Goal: Transaction & Acquisition: Purchase product/service

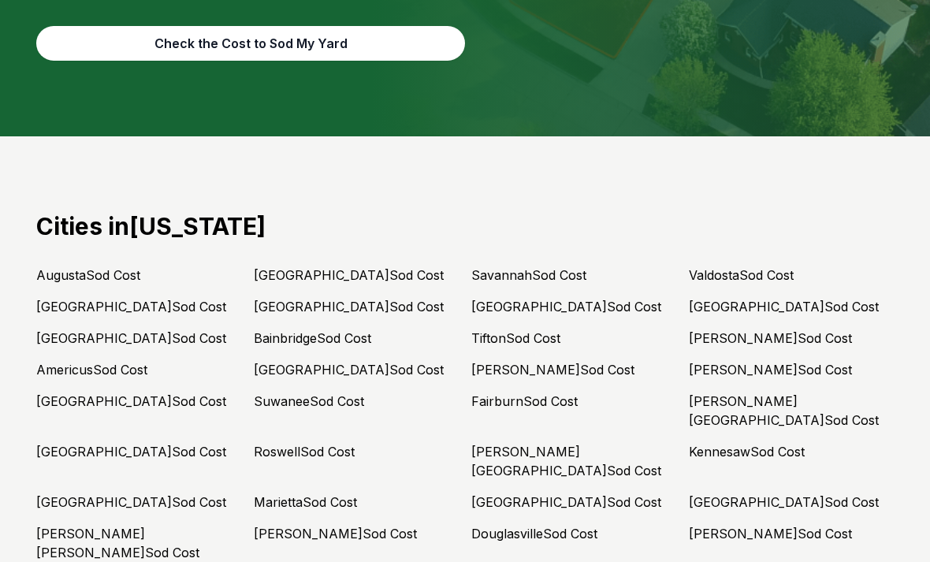
scroll to position [6835, 0]
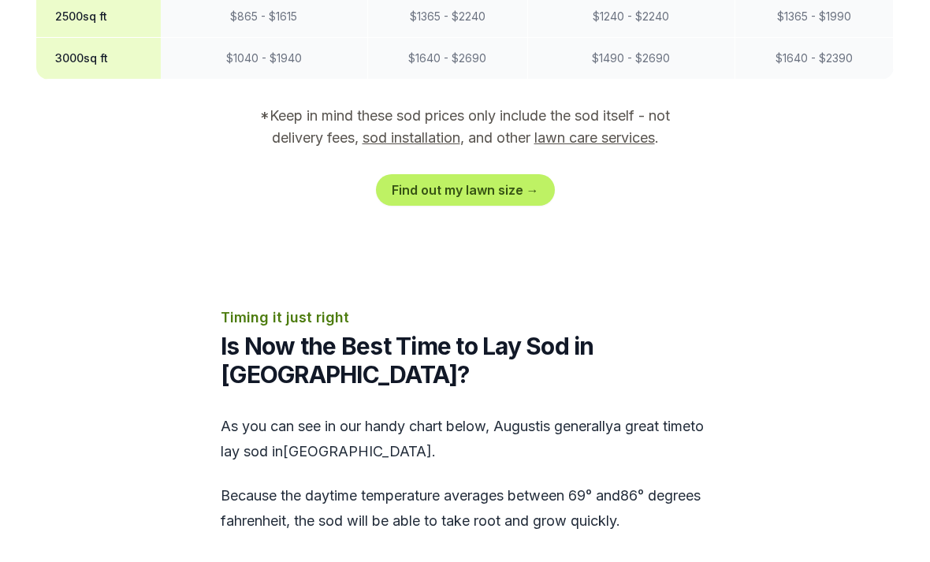
scroll to position [1652, 0]
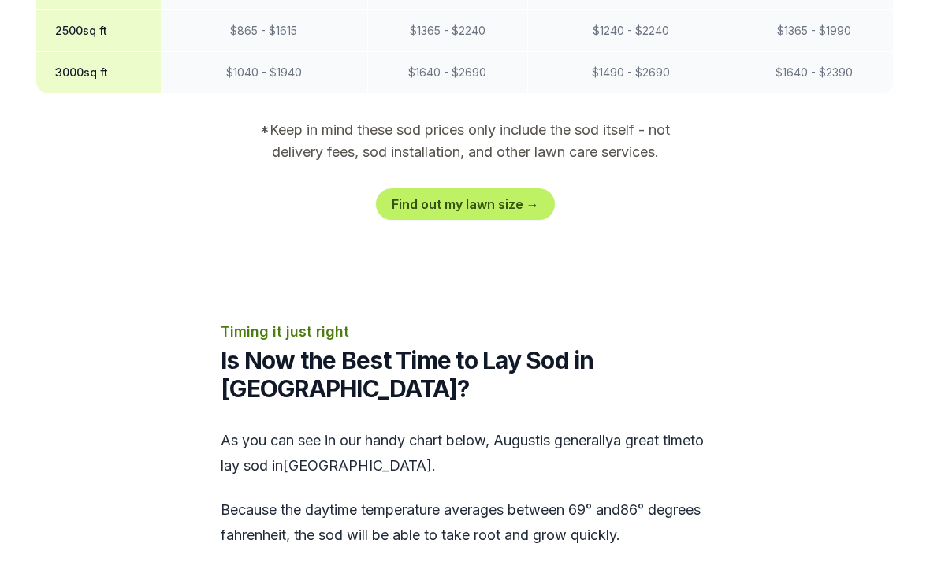
click at [497, 188] on link "Find out my lawn size →" at bounding box center [465, 204] width 179 height 32
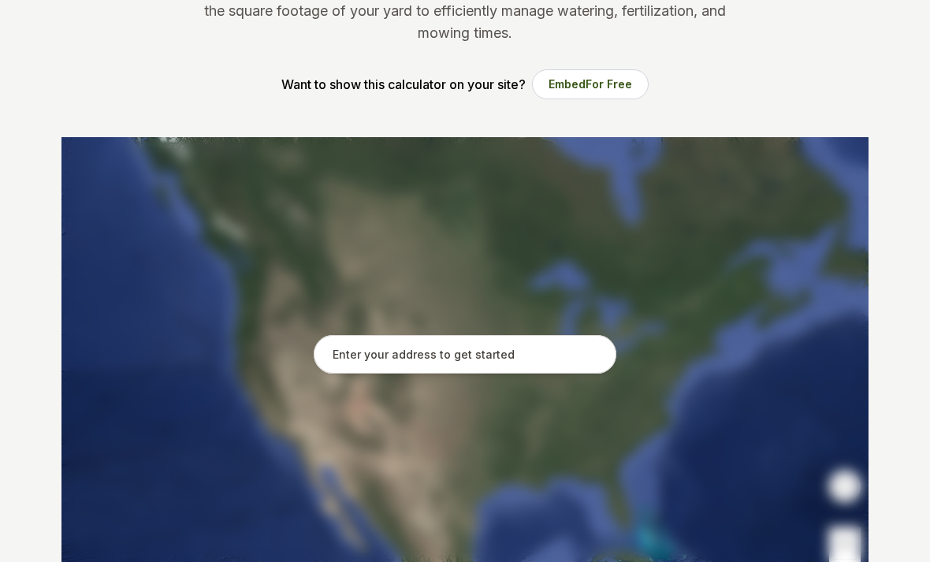
scroll to position [227, 0]
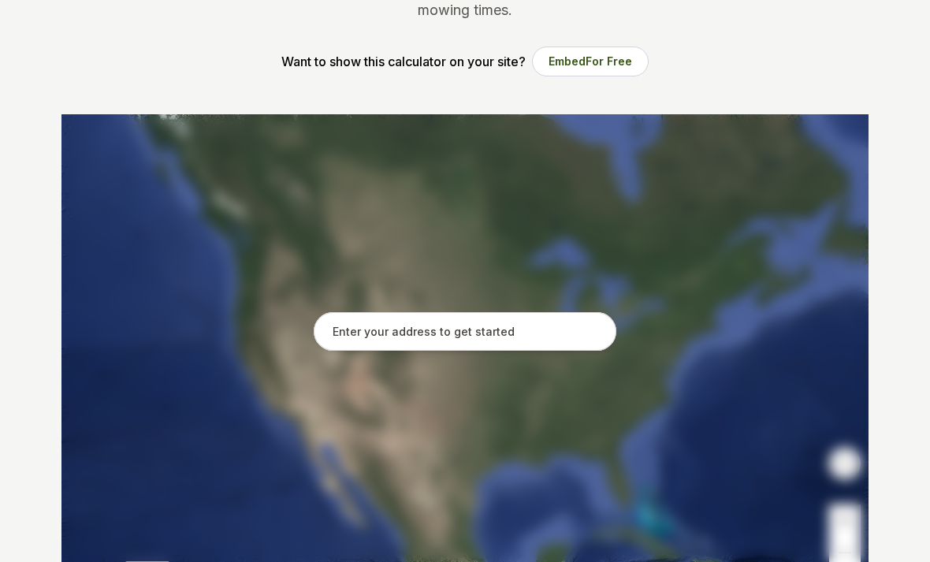
click at [390, 332] on input "text" at bounding box center [465, 332] width 303 height 39
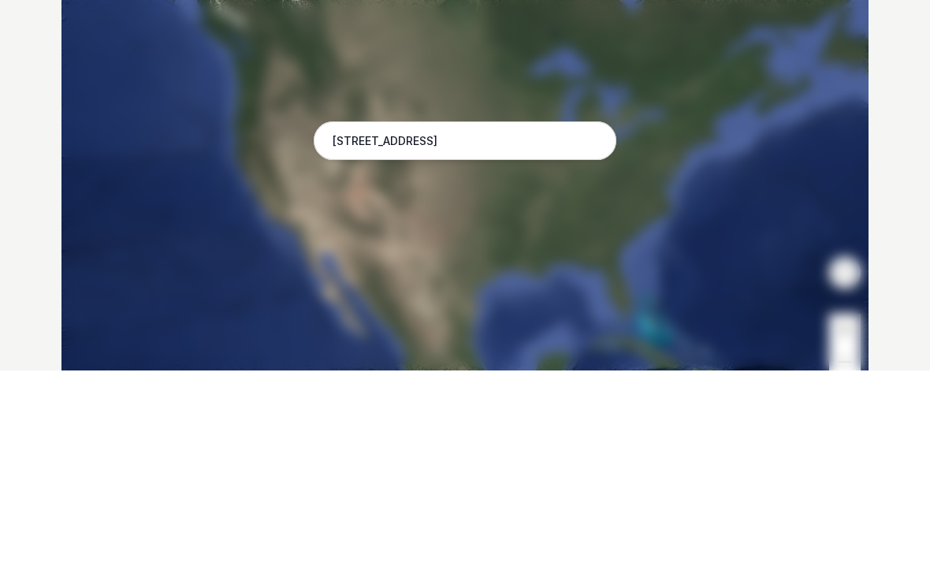
scroll to position [419, 0]
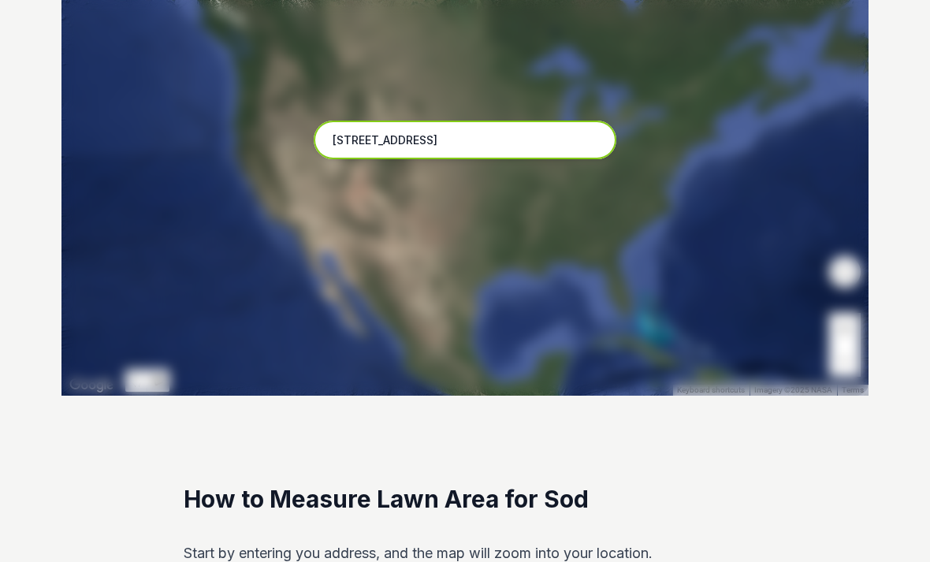
click at [466, 158] on input "[STREET_ADDRESS]" at bounding box center [465, 140] width 303 height 39
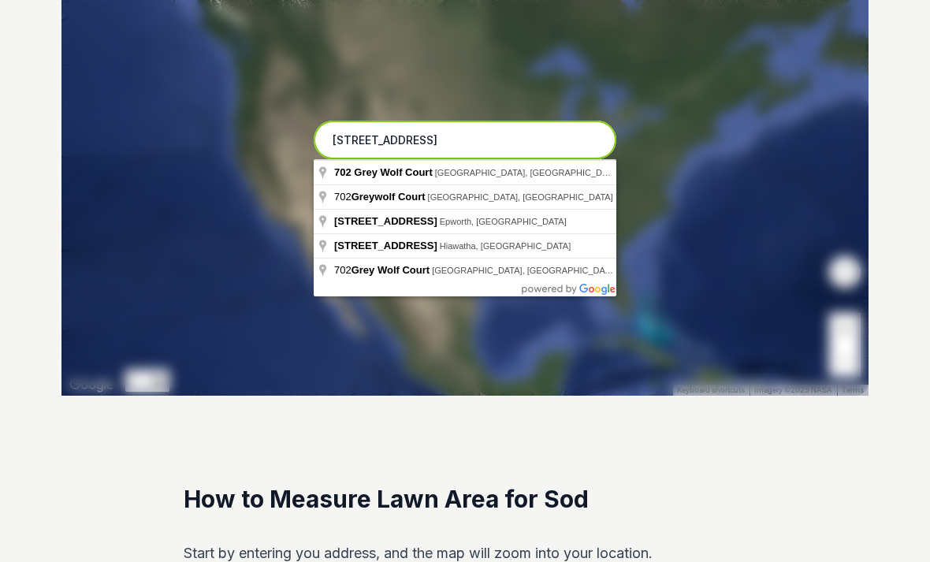
scroll to position [419, 0]
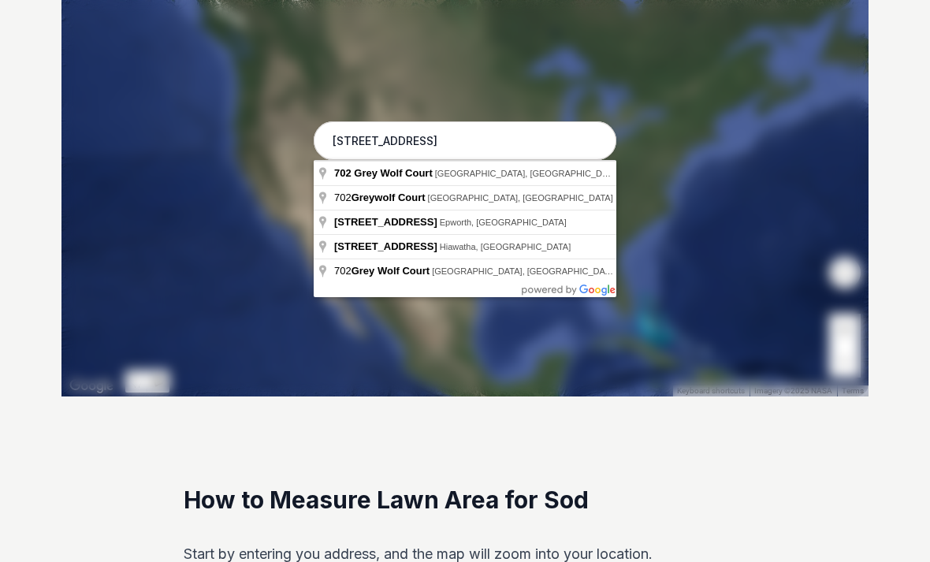
type input "[STREET_ADDRESS]"
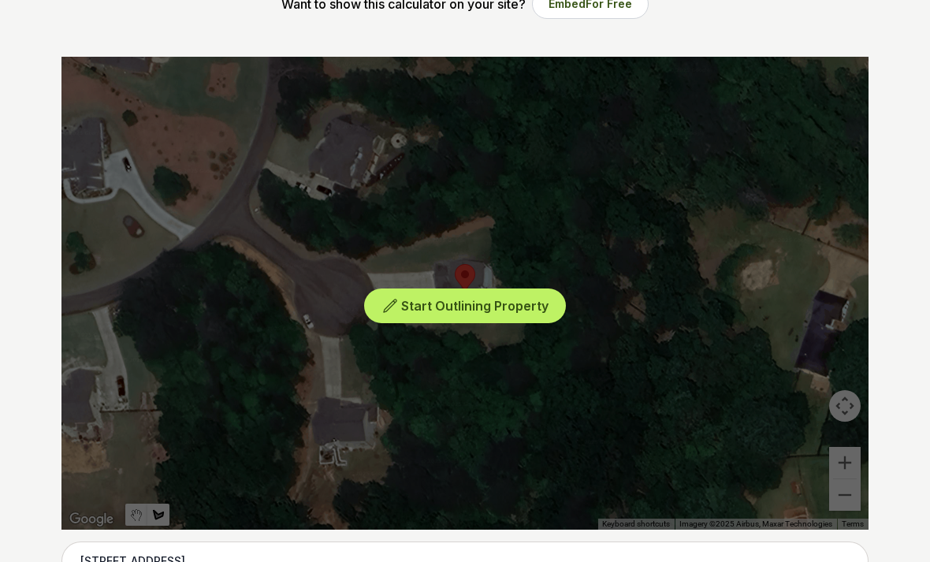
scroll to position [307, 0]
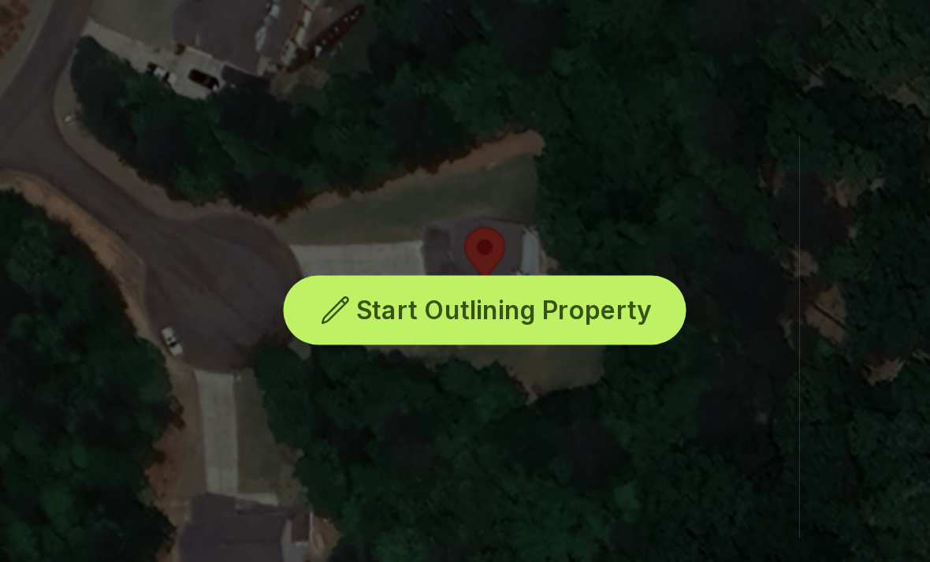
click at [147, 109] on div "Start Outlining Property" at bounding box center [464, 271] width 807 height 473
click at [401, 277] on span "Start Outlining Property" at bounding box center [474, 285] width 147 height 16
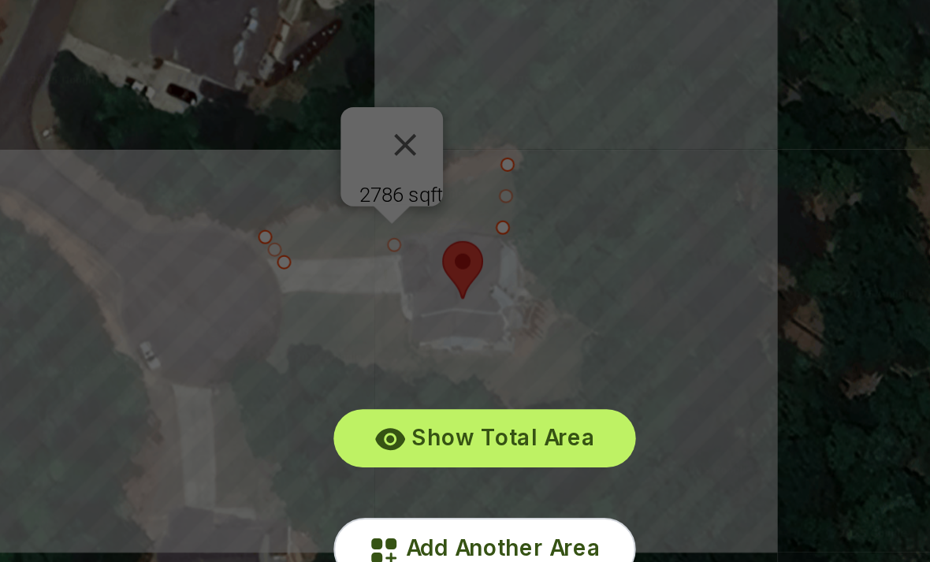
click at [426, 397] on span "Add Another Area" at bounding box center [475, 403] width 98 height 13
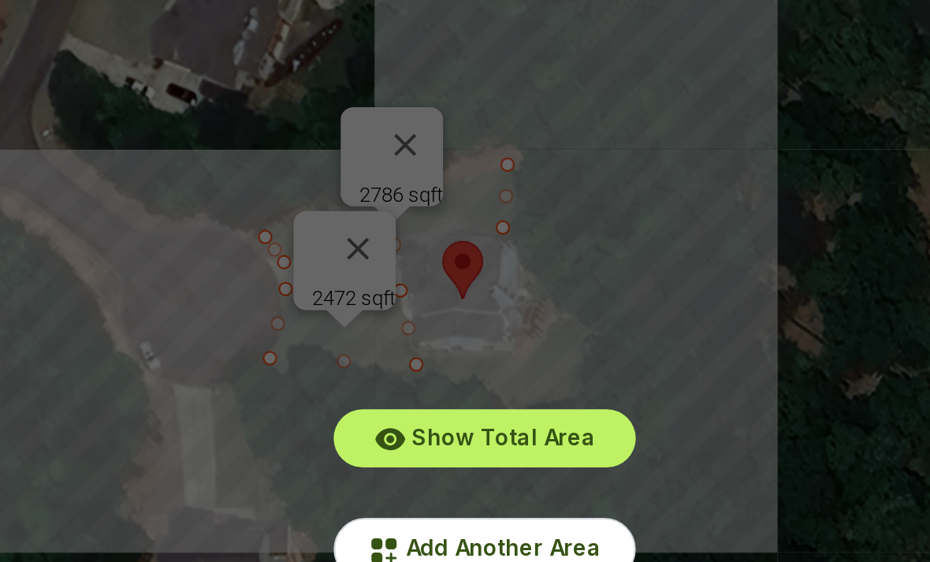
click at [426, 397] on span "Add Another Area" at bounding box center [475, 403] width 98 height 13
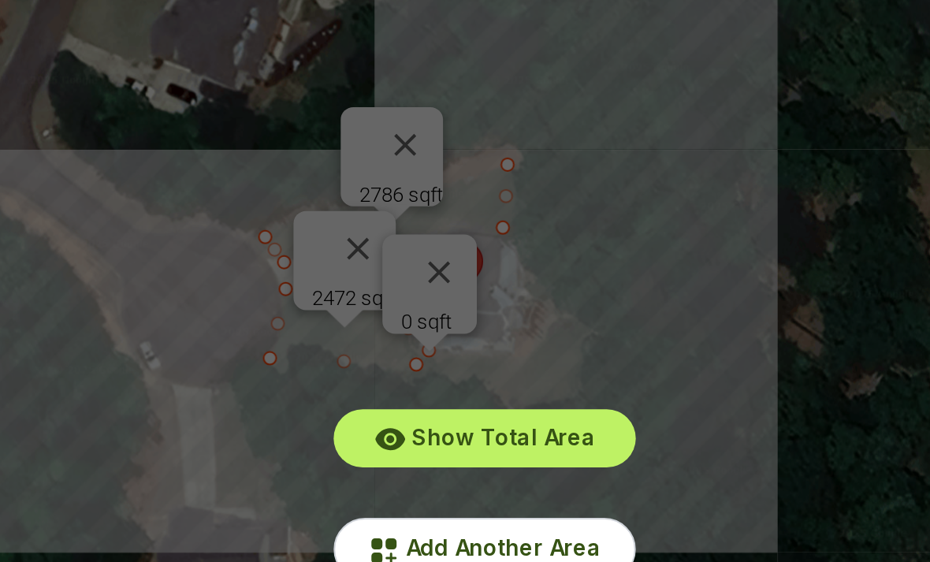
click at [426, 397] on span "Add Another Area" at bounding box center [475, 403] width 98 height 13
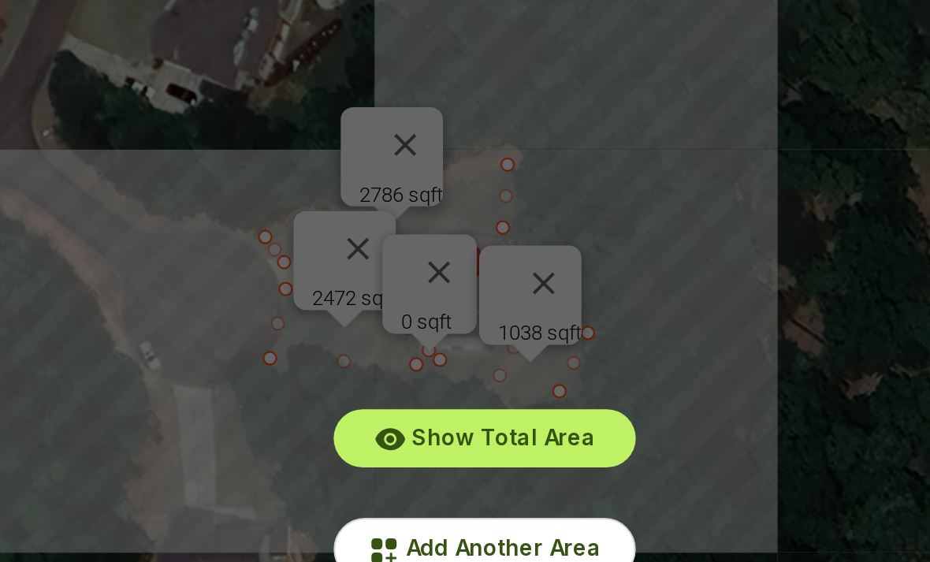
click at [429, 341] on span "Show Total Area" at bounding box center [475, 347] width 92 height 13
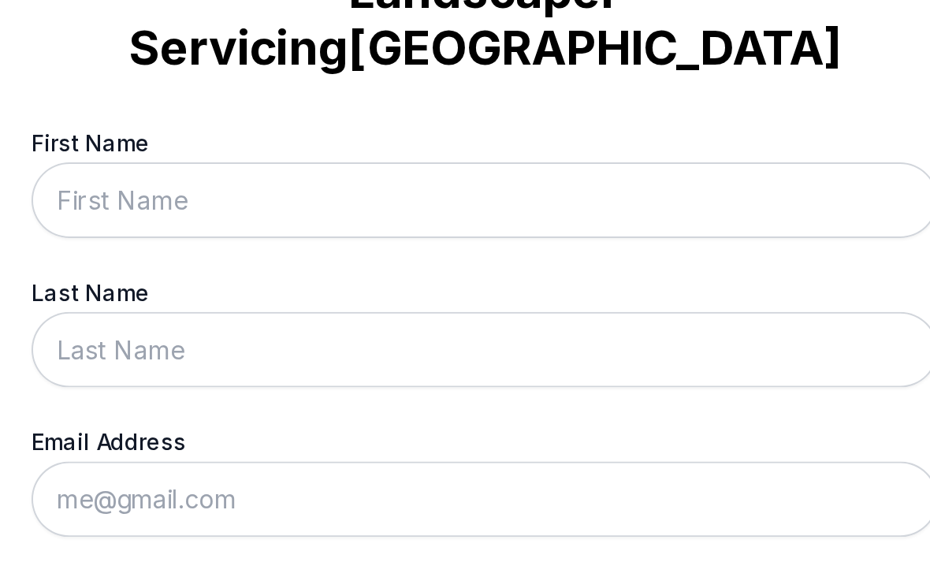
scroll to position [0, 0]
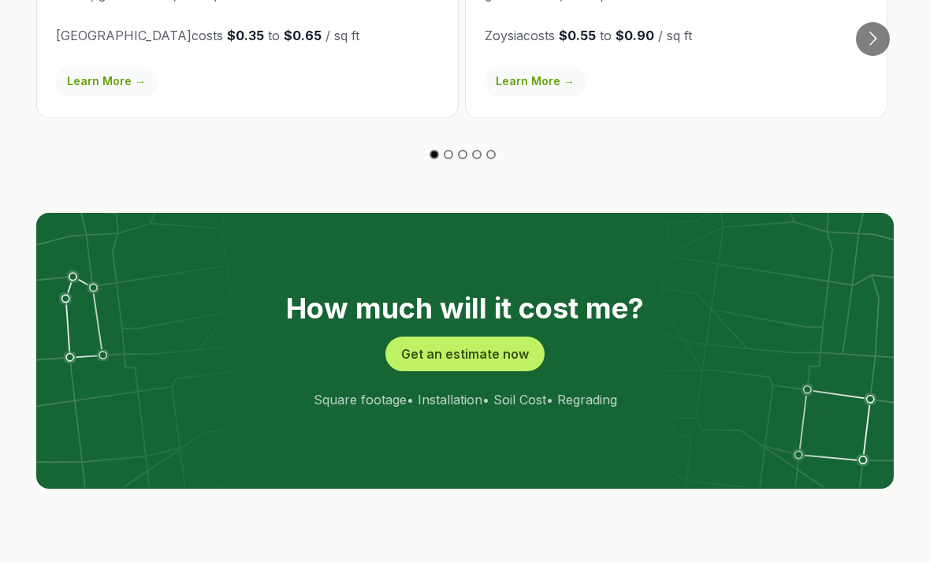
scroll to position [2951, 0]
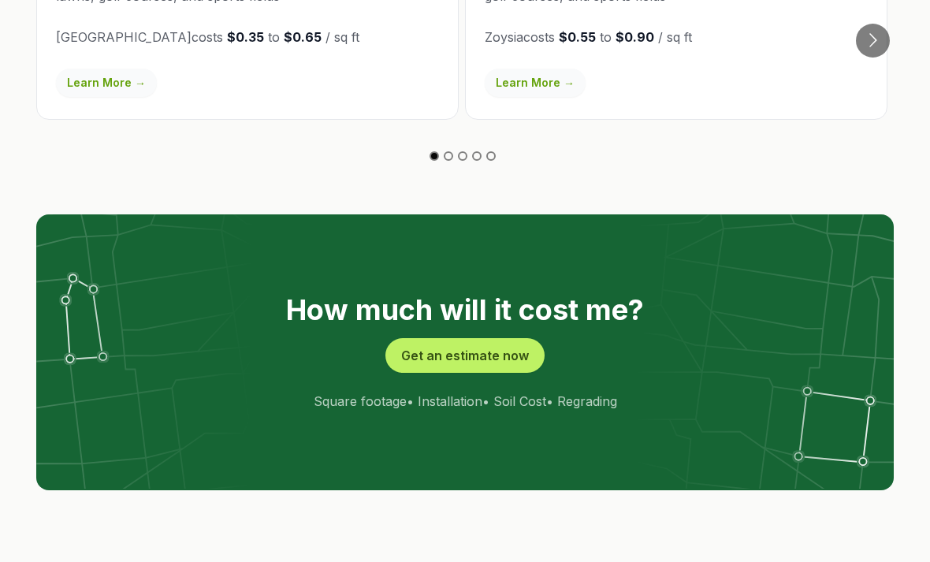
click at [482, 338] on button "Get an estimate now" at bounding box center [465, 355] width 159 height 35
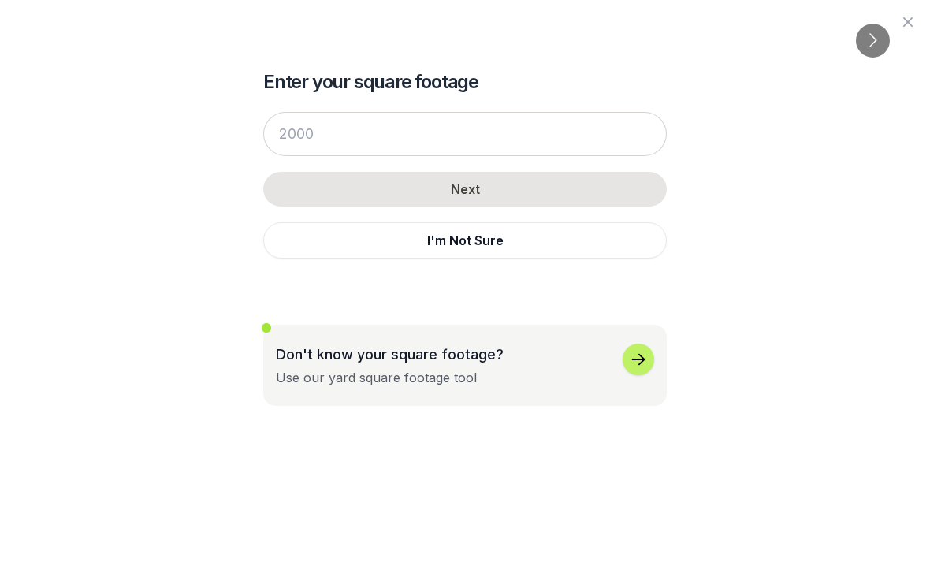
click at [218, 147] on div "Enter your square footage Next I'm Not Sure Don't know your square footage? Use…" at bounding box center [465, 203] width 858 height 406
click at [783, 250] on div "Enter your square footage Next I'm Not Sure Don't know your square footage? Use…" at bounding box center [465, 203] width 858 height 406
click at [903, 30] on icon "button" at bounding box center [908, 22] width 19 height 19
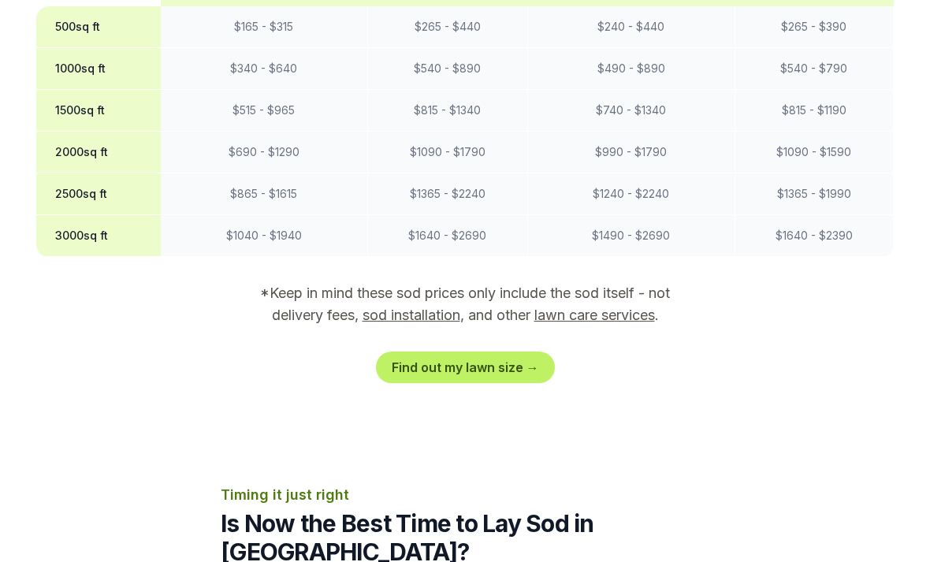
scroll to position [1488, 0]
click at [473, 352] on link "Find out my lawn size →" at bounding box center [465, 368] width 179 height 32
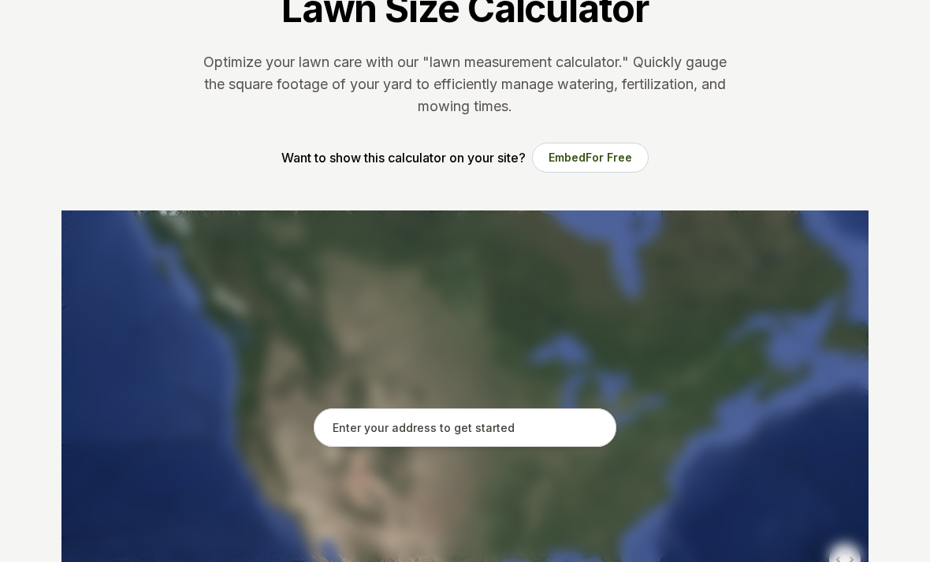
click at [415, 425] on input "text" at bounding box center [465, 428] width 303 height 39
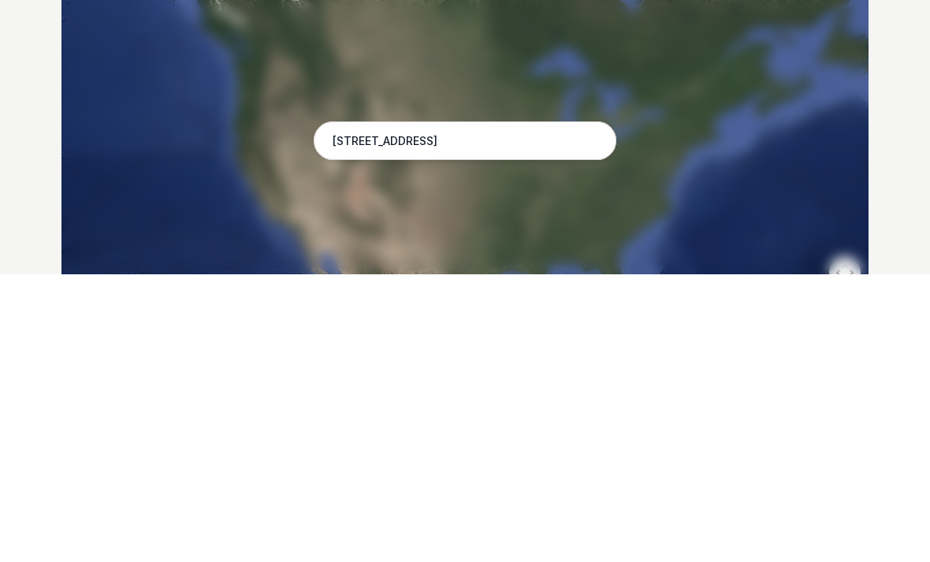
scroll to position [419, 0]
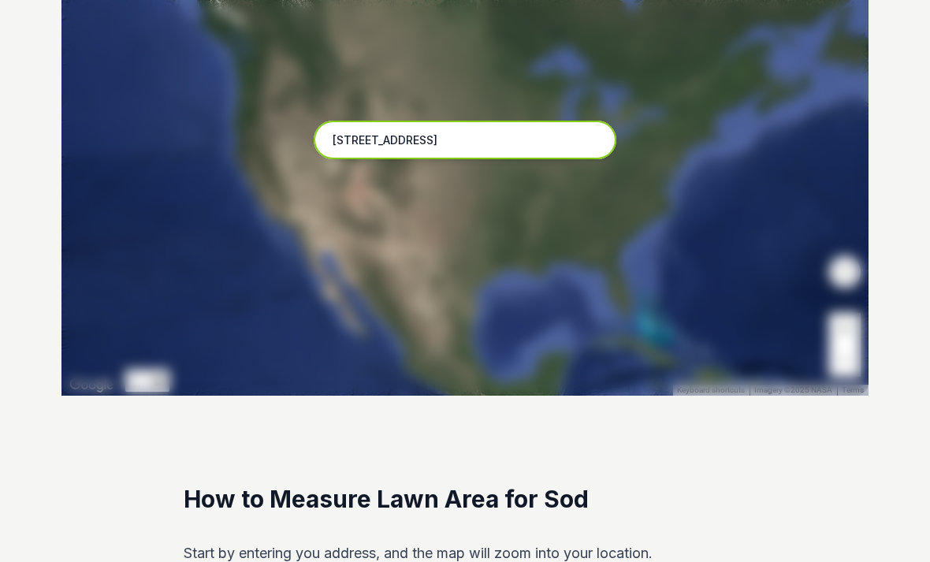
click at [460, 136] on input "[STREET_ADDRESS]" at bounding box center [465, 140] width 303 height 39
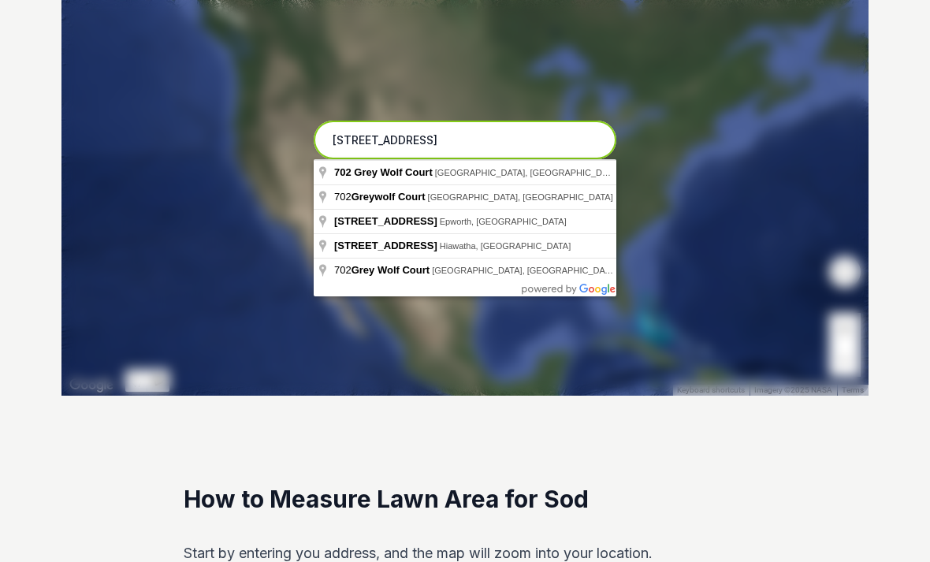
scroll to position [419, 0]
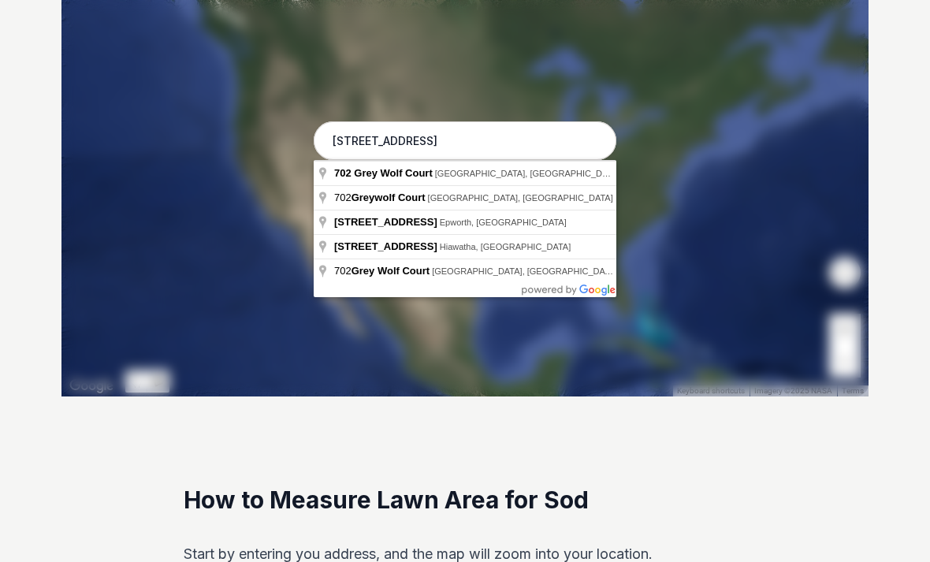
type input "[STREET_ADDRESS]"
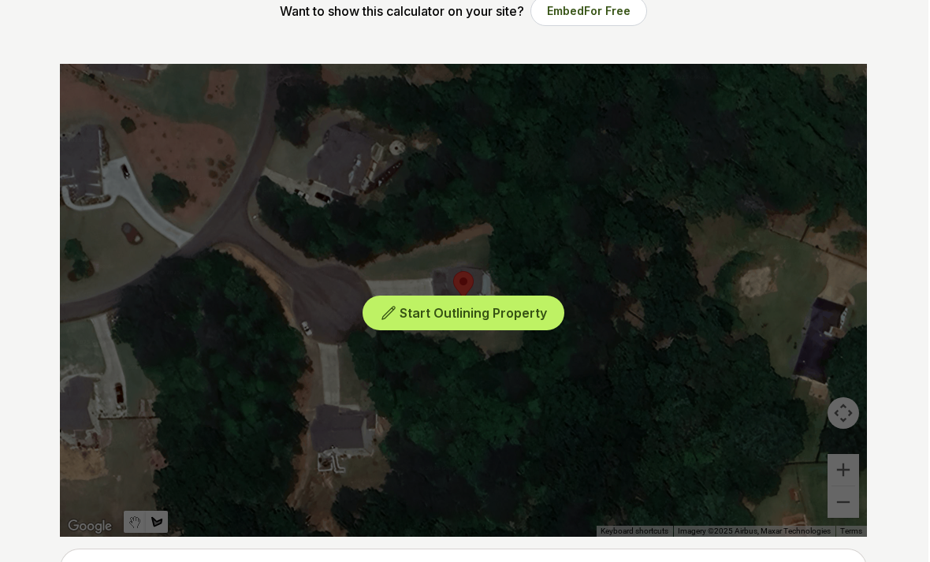
scroll to position [282, 0]
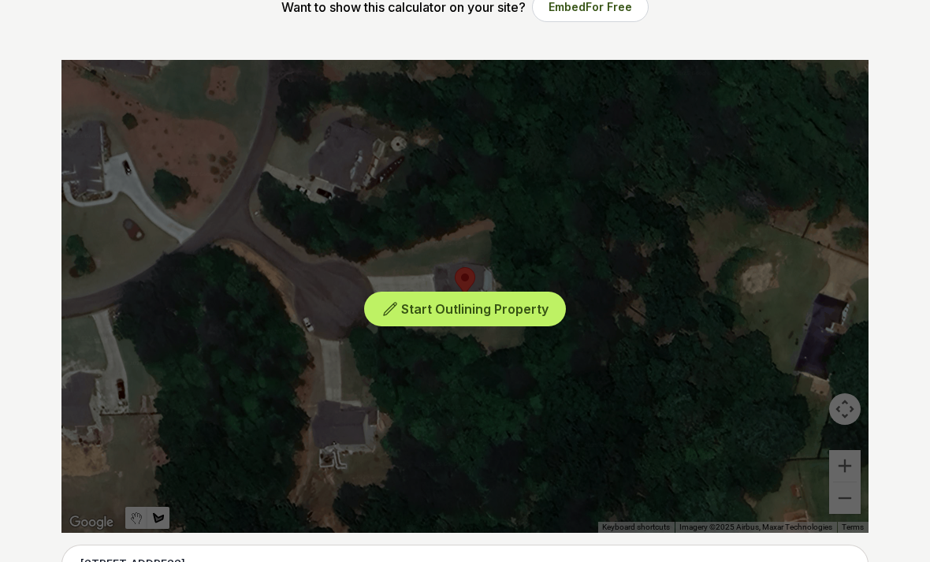
click at [479, 404] on div "Start Outlining Property" at bounding box center [464, 296] width 807 height 473
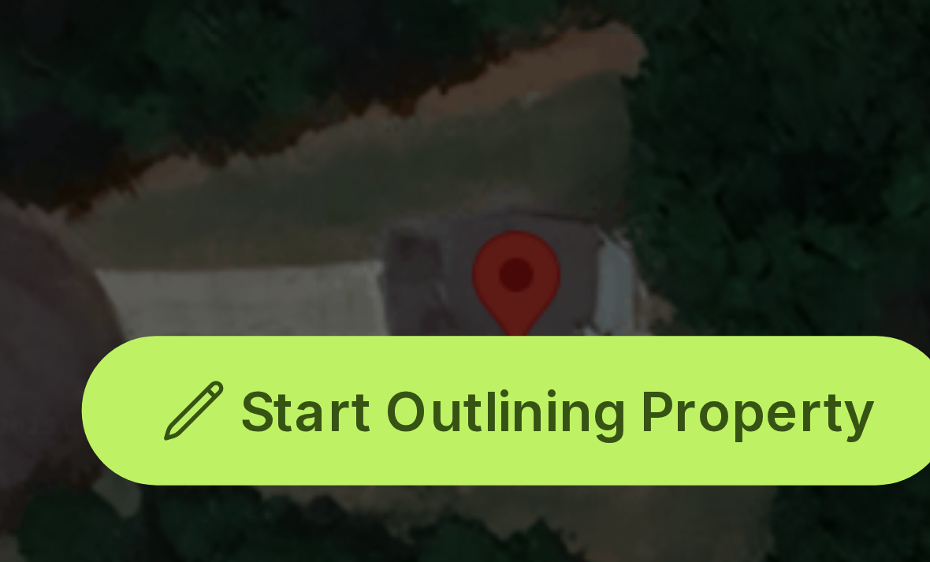
click at [401, 281] on span "Start Outlining Property" at bounding box center [474, 289] width 147 height 16
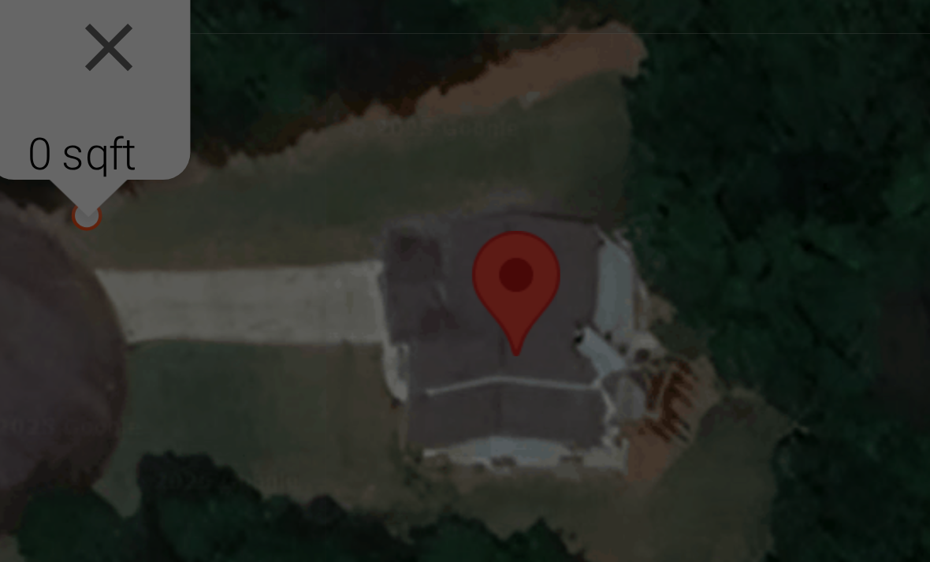
click at [61, 54] on div "Show Total Area Add Another Area Undo last outline" at bounding box center [464, 276] width 807 height 473
click at [61, 62] on div "Show Total Area Add Another Area Undo last outline" at bounding box center [464, 276] width 807 height 473
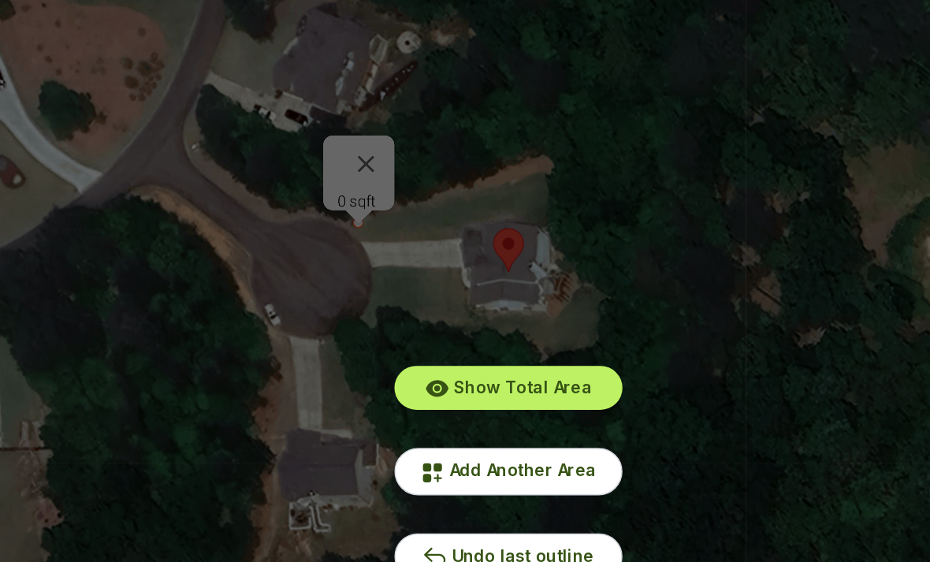
click at [389, 450] on button "Undo last outline" at bounding box center [464, 465] width 151 height 31
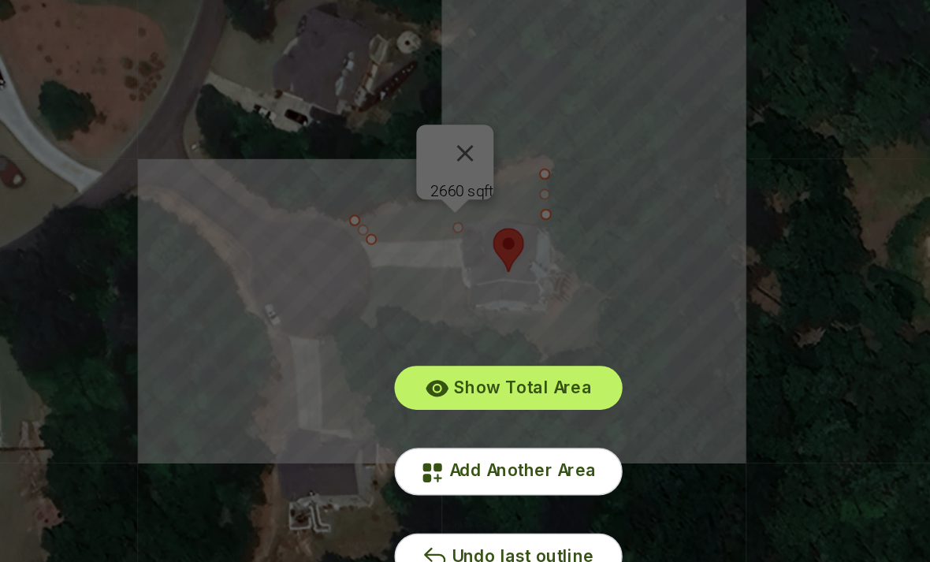
click at [426, 401] on span "Add Another Area" at bounding box center [475, 407] width 98 height 13
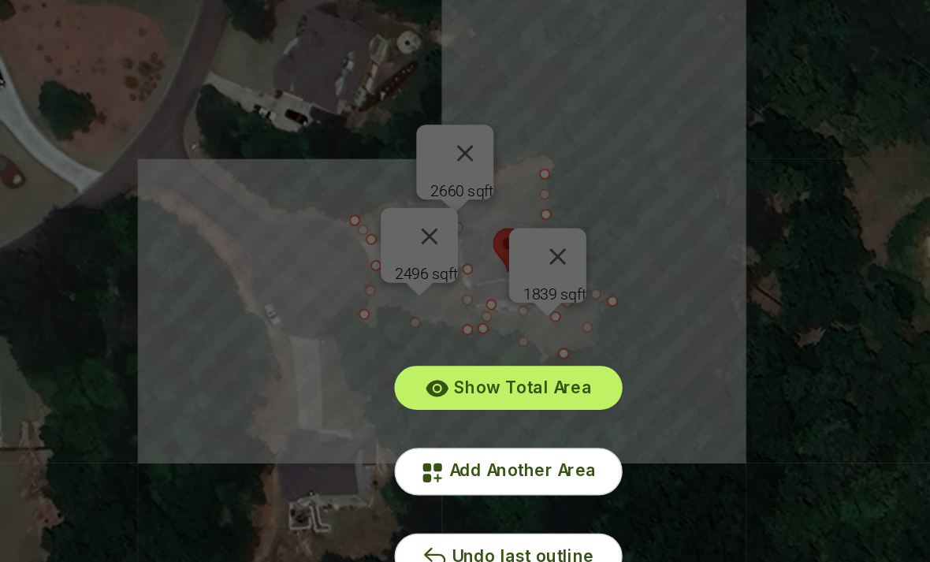
click at [429, 346] on span "Show Total Area" at bounding box center [475, 352] width 92 height 13
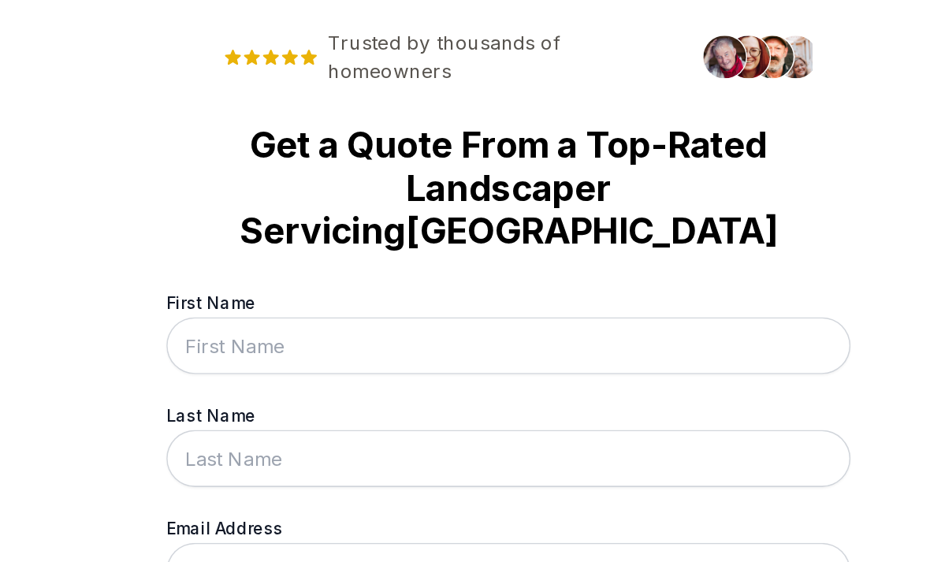
scroll to position [0, 0]
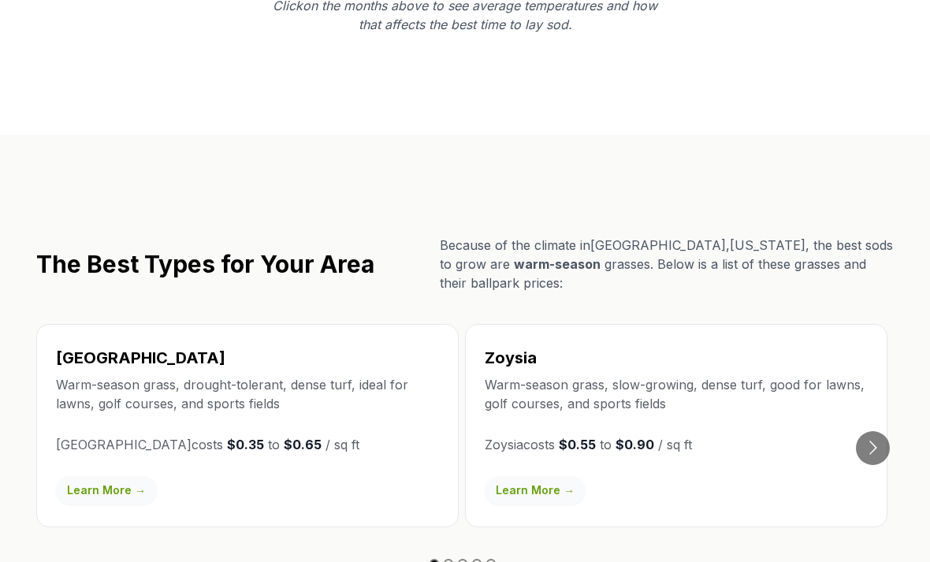
scroll to position [2544, 0]
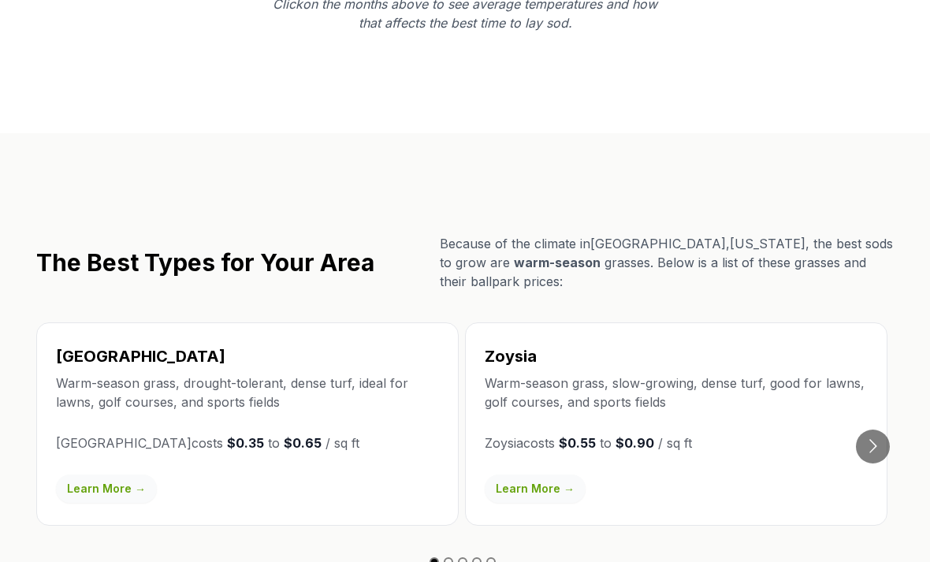
click at [877, 430] on button "Go to next slide" at bounding box center [873, 447] width 34 height 34
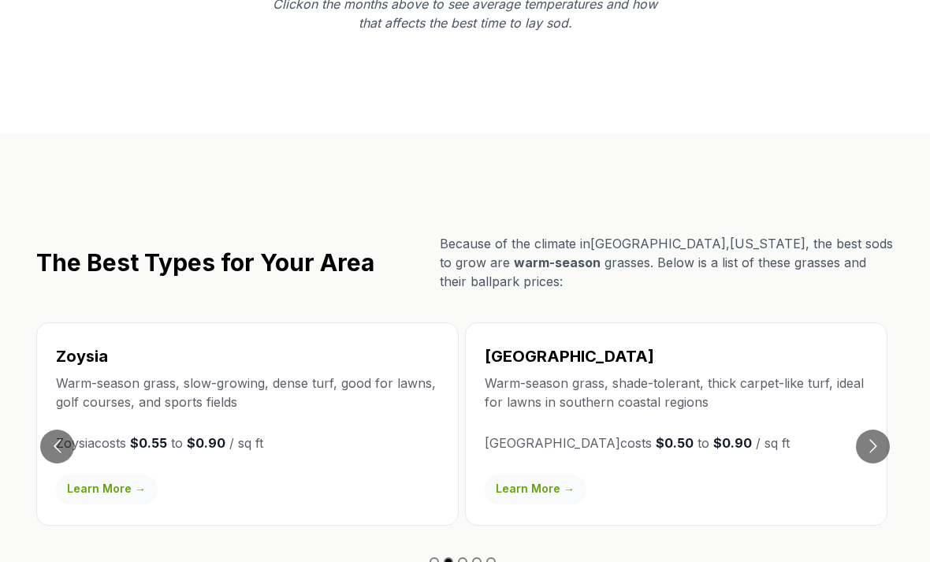
click at [877, 430] on button "Go to next slide" at bounding box center [873, 447] width 34 height 34
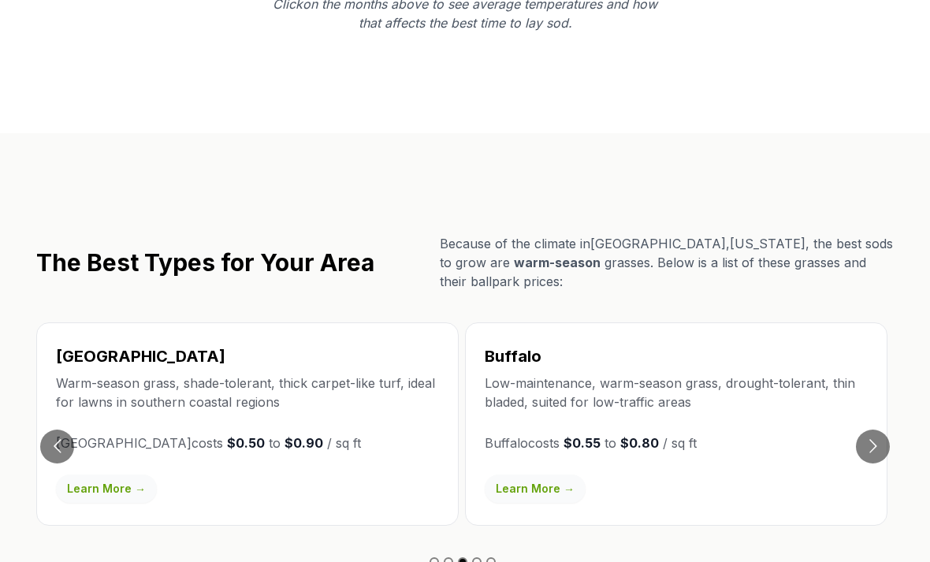
click at [878, 430] on button "Go to next slide" at bounding box center [873, 447] width 34 height 34
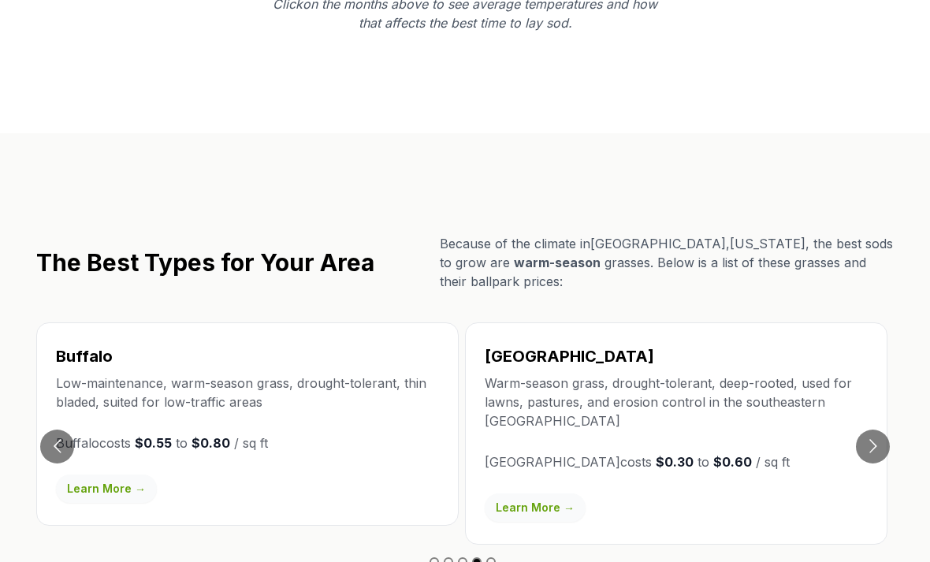
click at [877, 430] on button "Go to next slide" at bounding box center [873, 447] width 34 height 34
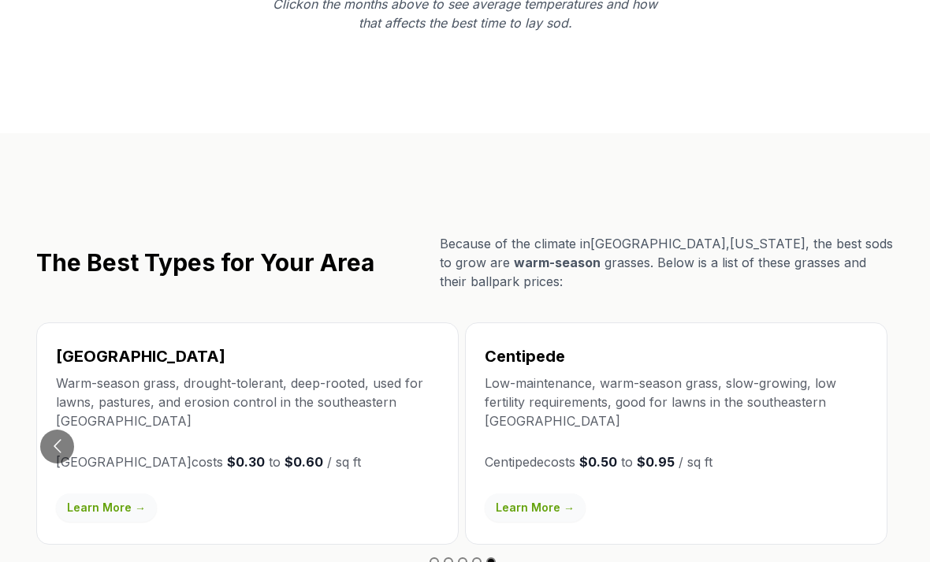
click at [65, 430] on button "Go to previous slide" at bounding box center [57, 447] width 34 height 34
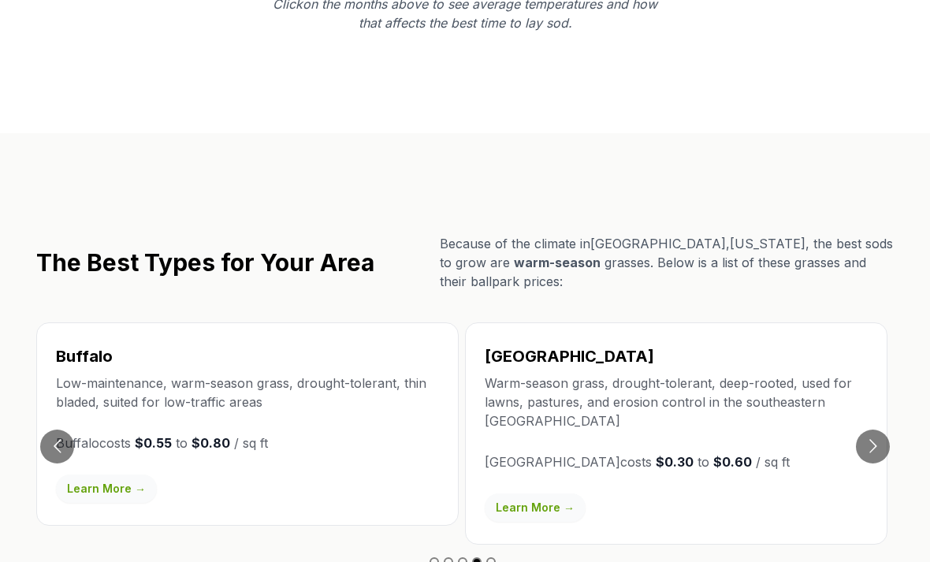
click at [65, 430] on button "Go to previous slide" at bounding box center [57, 447] width 34 height 34
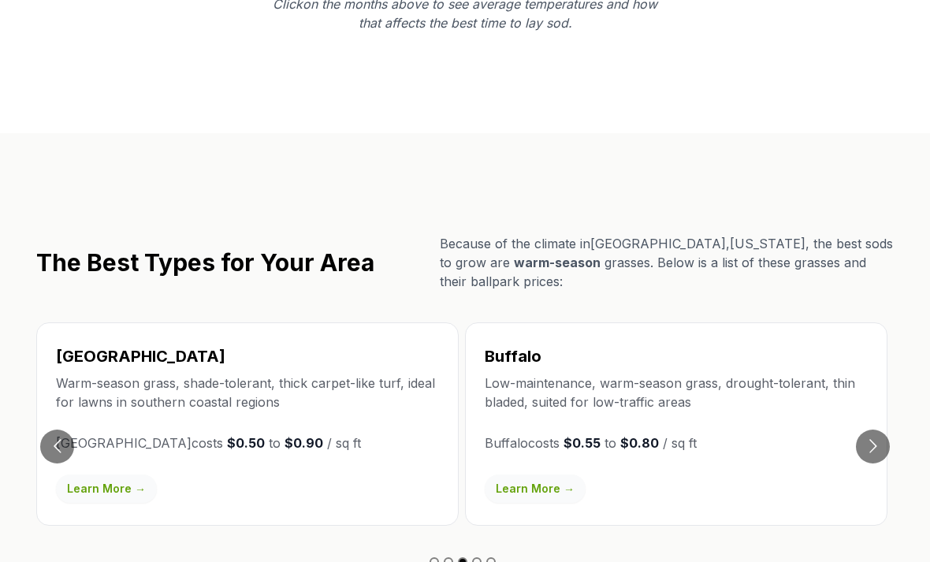
click at [69, 430] on button "Go to previous slide" at bounding box center [57, 447] width 34 height 34
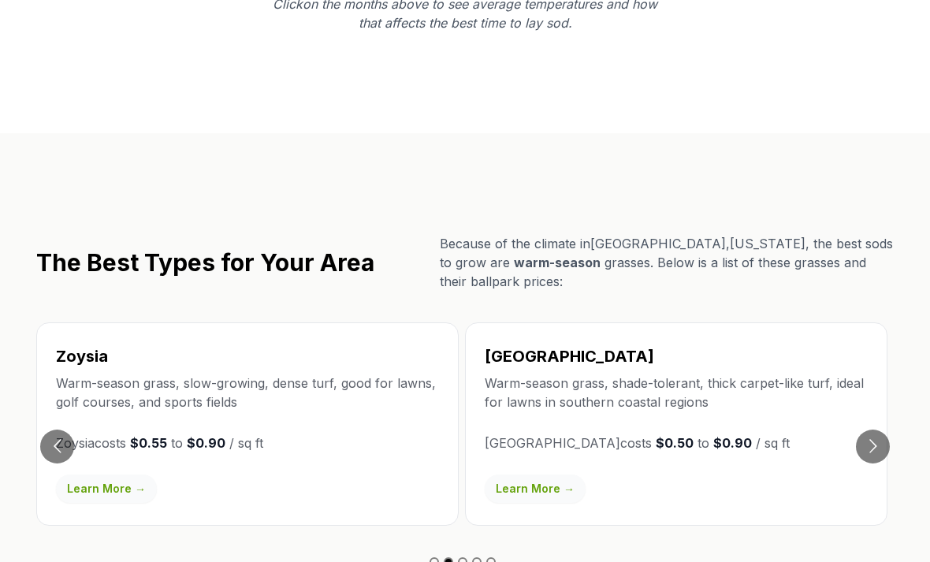
click at [63, 430] on button "Go to previous slide" at bounding box center [57, 447] width 34 height 34
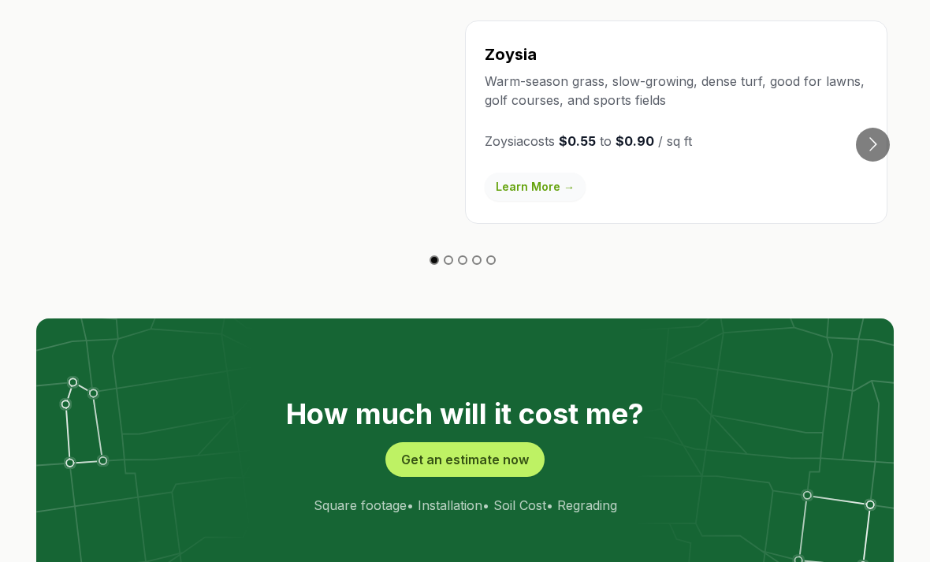
scroll to position [2847, 0]
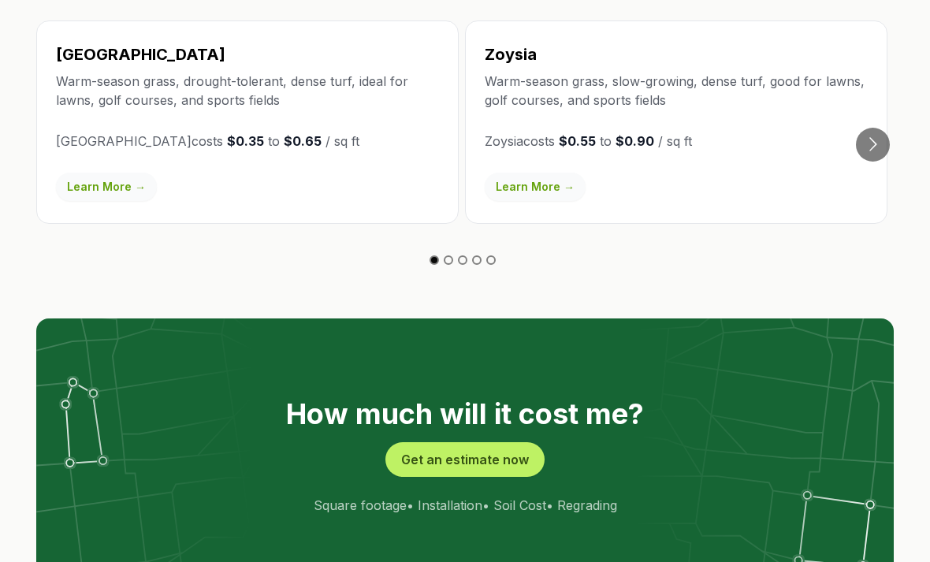
click at [490, 442] on button "Get an estimate now" at bounding box center [465, 459] width 159 height 35
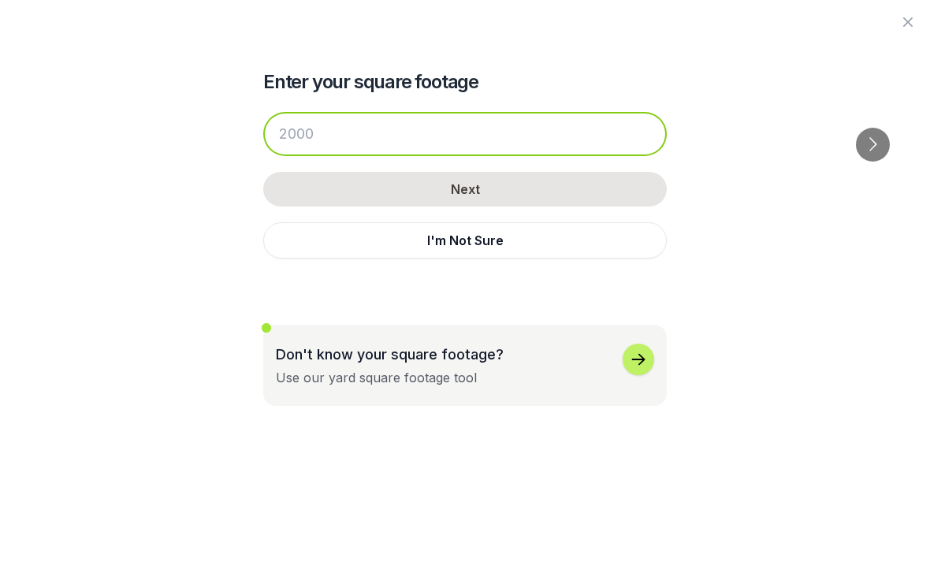
click at [322, 132] on input "number" at bounding box center [465, 134] width 404 height 44
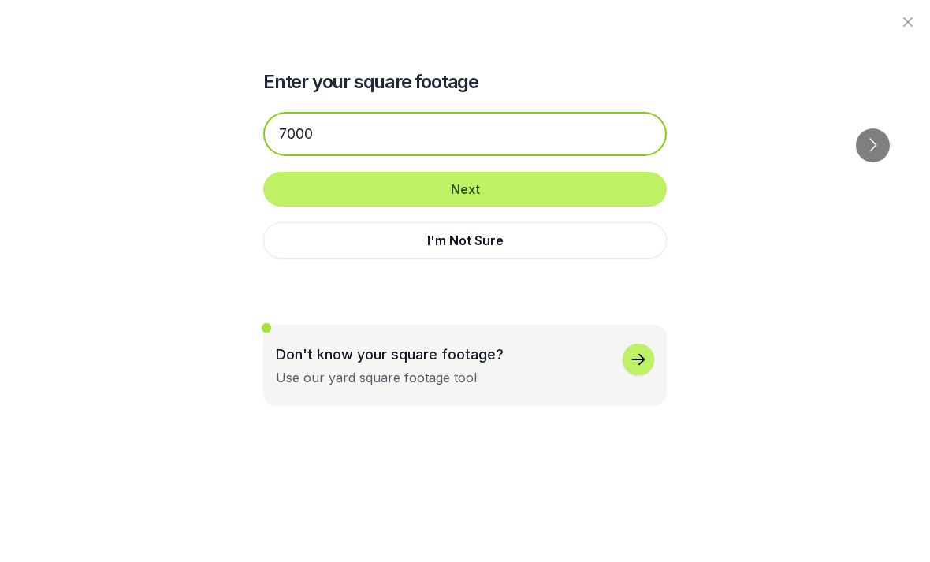
type input "7000"
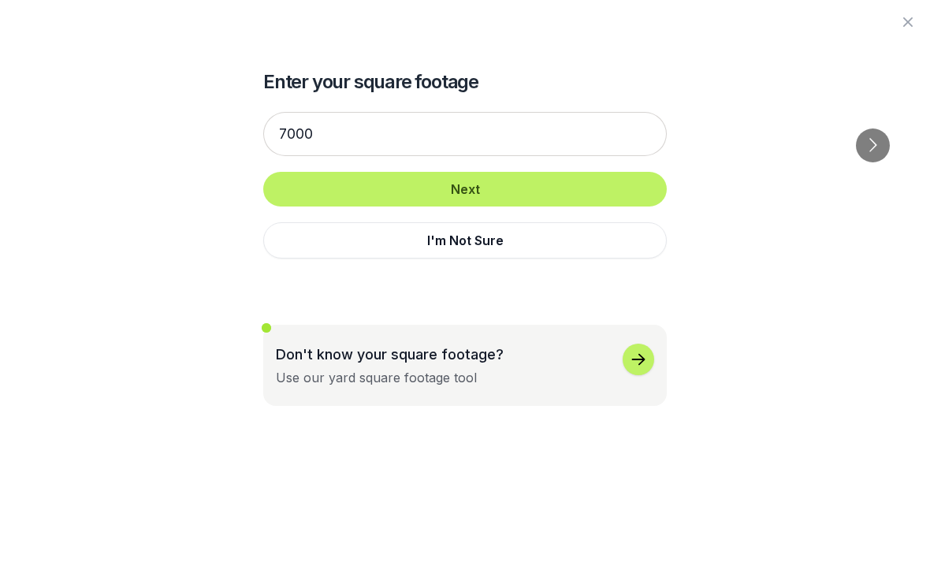
click at [497, 188] on button "Next" at bounding box center [465, 189] width 404 height 35
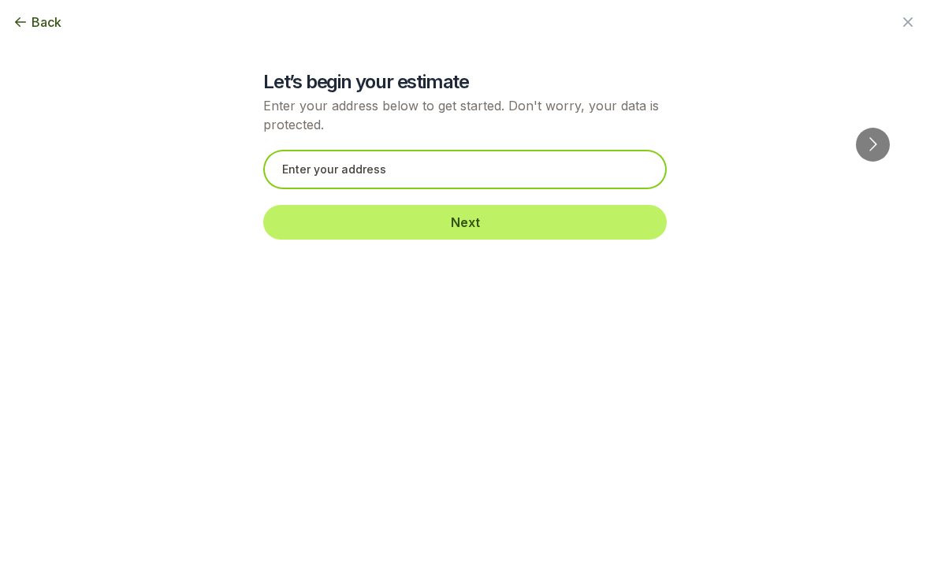
click at [333, 166] on input "text" at bounding box center [465, 169] width 404 height 39
click at [419, 175] on input "[STREET_ADDRESS]" at bounding box center [465, 169] width 404 height 39
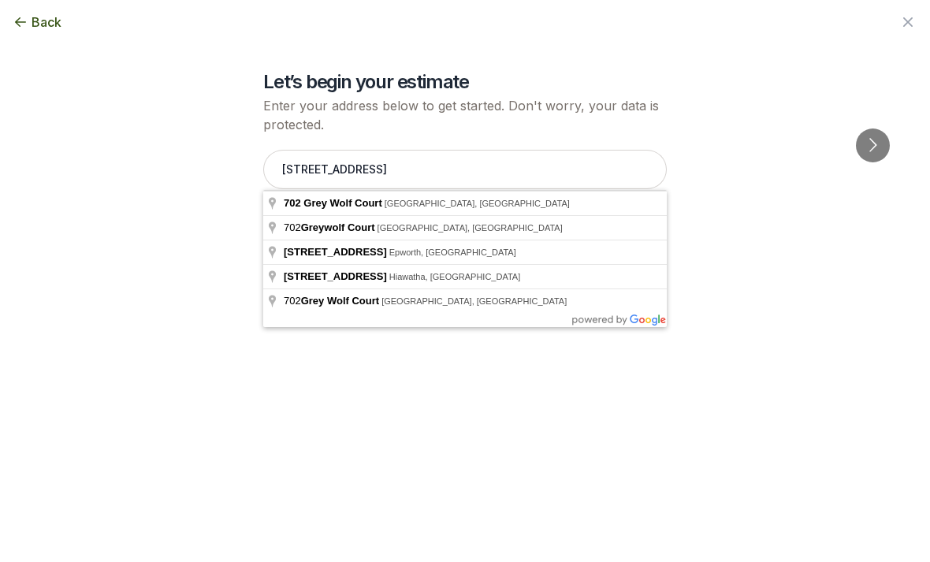
type input "[STREET_ADDRESS]"
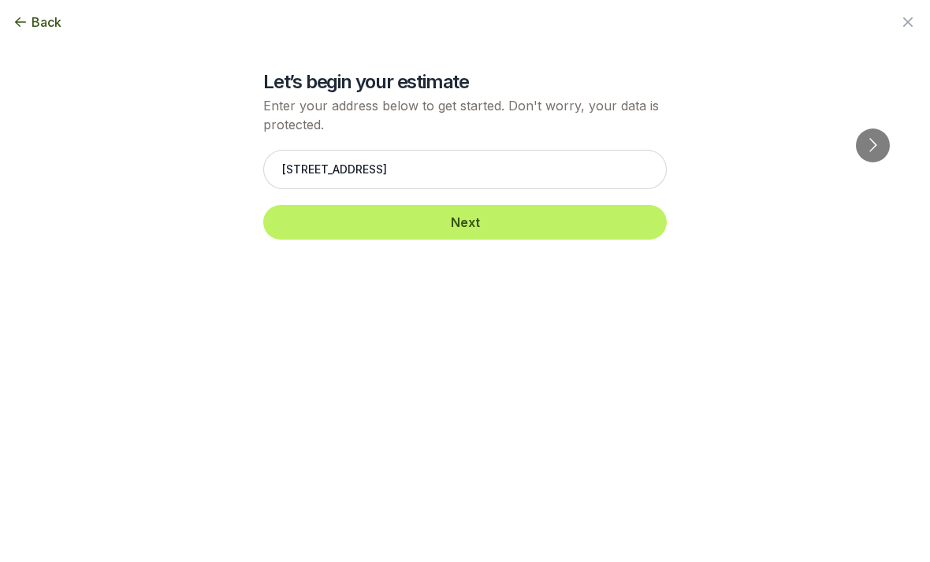
scroll to position [2847, 0]
click at [484, 226] on button "Next" at bounding box center [465, 222] width 404 height 35
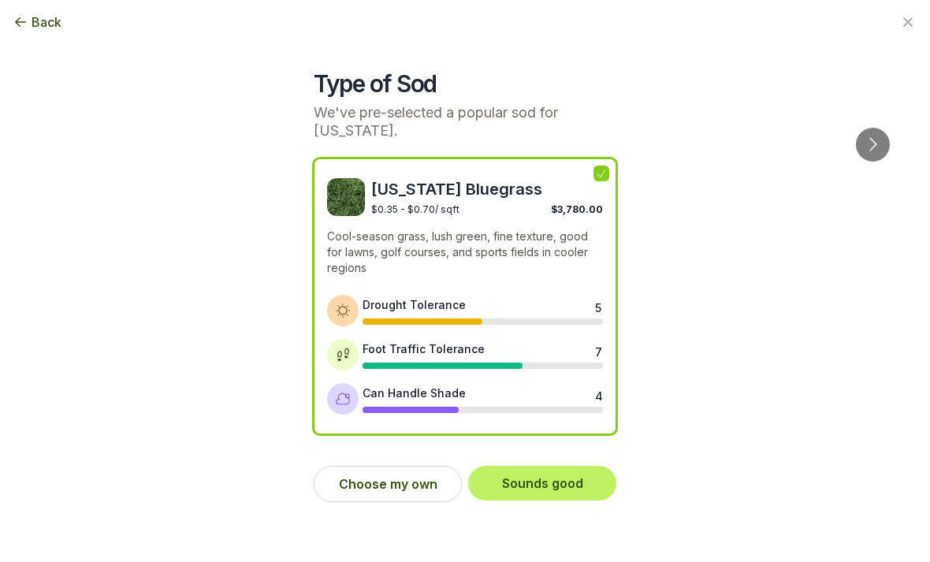
click at [419, 478] on button "Choose my own" at bounding box center [388, 484] width 148 height 36
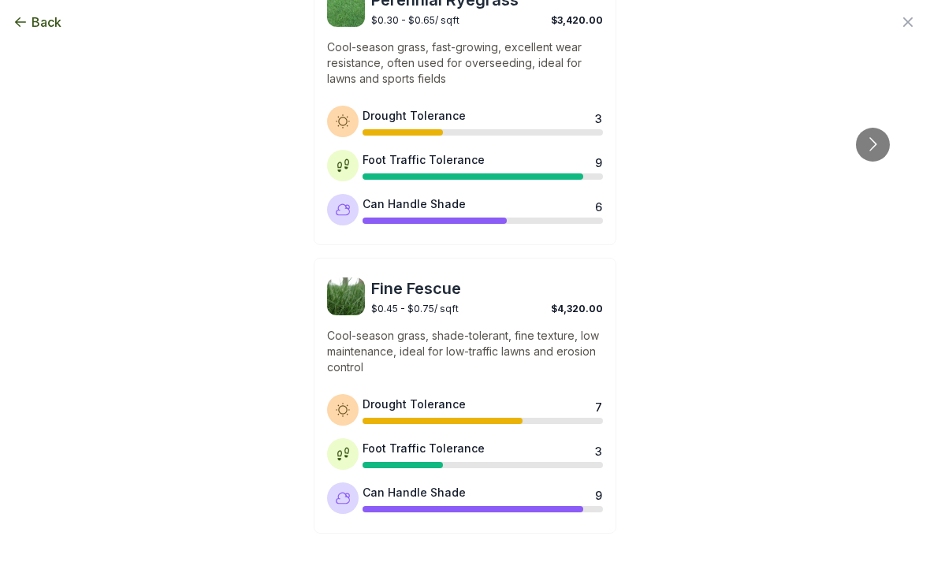
scroll to position [1311, 0]
click at [434, 299] on span "Fine Fescue" at bounding box center [487, 289] width 232 height 22
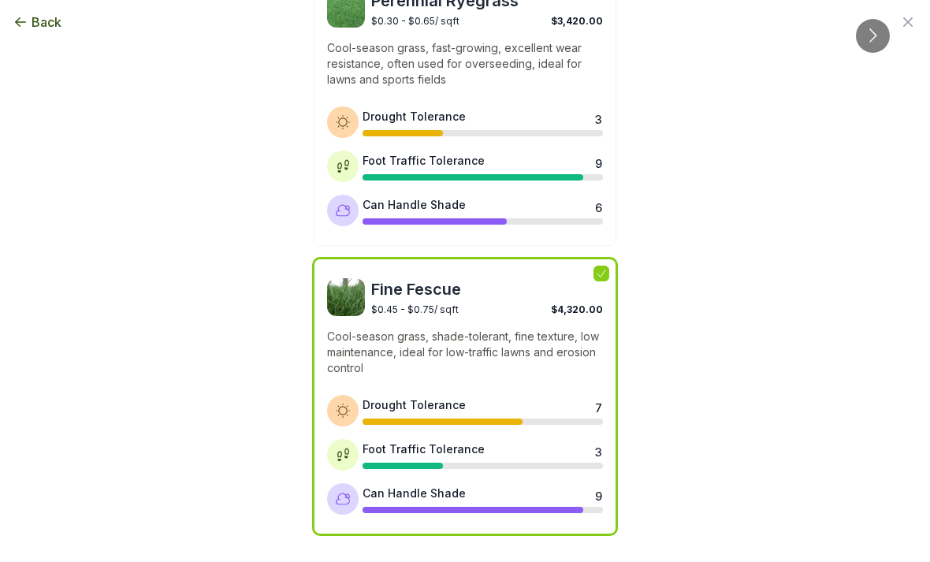
scroll to position [2952, 0]
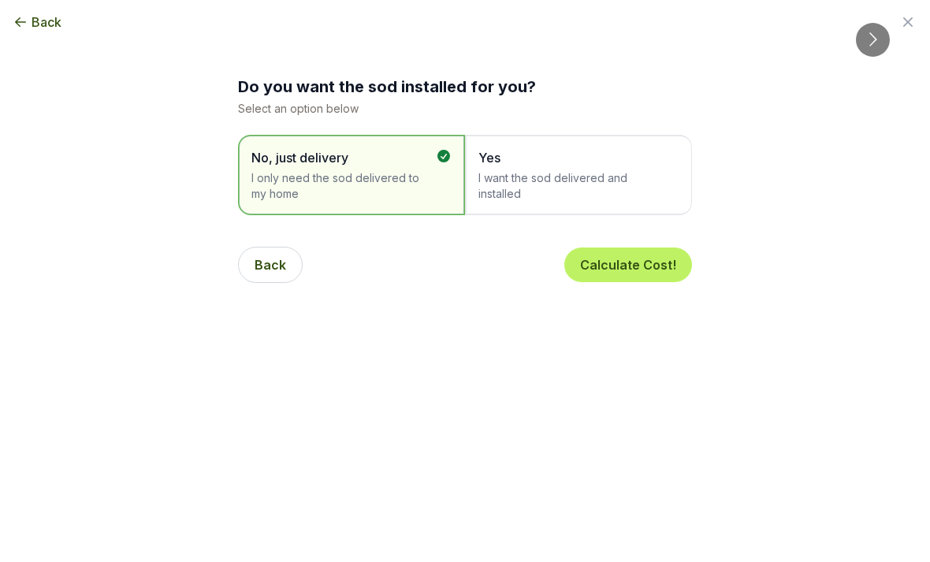
click at [596, 171] on span "I want the sod delivered and installed" at bounding box center [571, 186] width 184 height 32
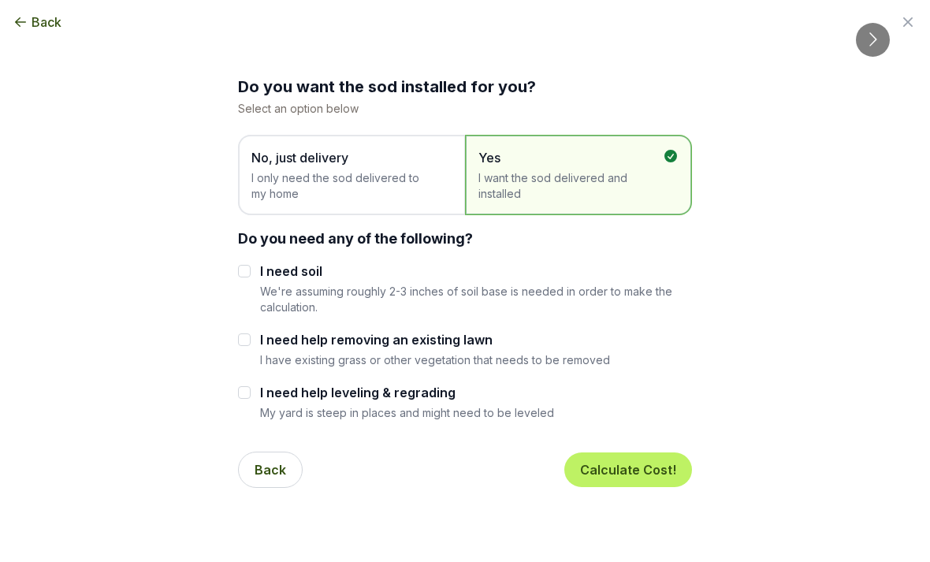
click at [255, 265] on div "I need soil We're assuming roughly 2-3 inches of soil base is needed in order t…" at bounding box center [465, 288] width 454 height 53
click at [256, 269] on div "I need soil We're assuming roughly 2-3 inches of soil base is needed in order t…" at bounding box center [465, 288] width 454 height 53
click at [247, 272] on input "I need soil" at bounding box center [244, 271] width 13 height 13
checkbox input "true"
click at [250, 337] on input "I need help removing an existing lawn" at bounding box center [244, 339] width 13 height 13
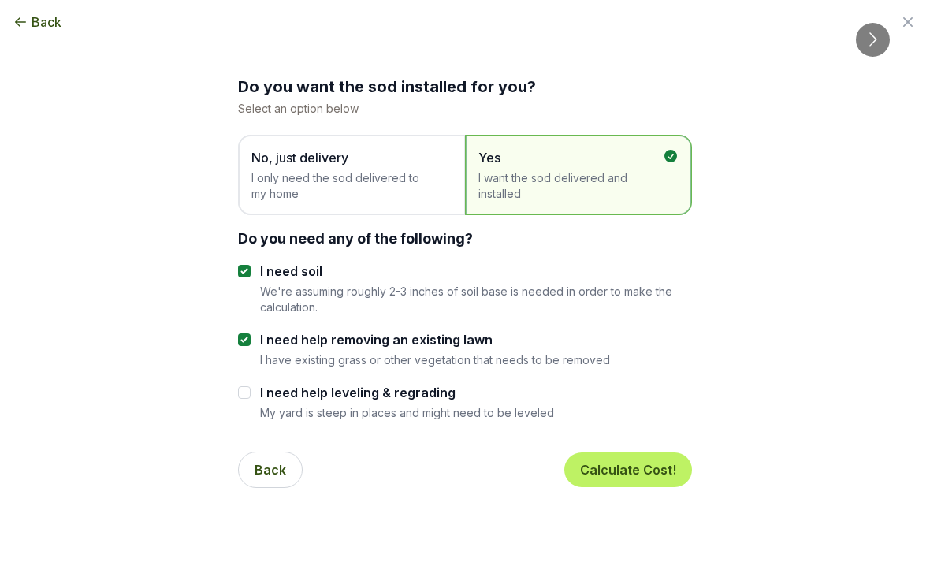
checkbox input "true"
click at [247, 386] on input "I need help leveling & regrading" at bounding box center [244, 392] width 13 height 13
checkbox input "true"
click at [635, 468] on button "Calculate Cost!" at bounding box center [628, 470] width 128 height 35
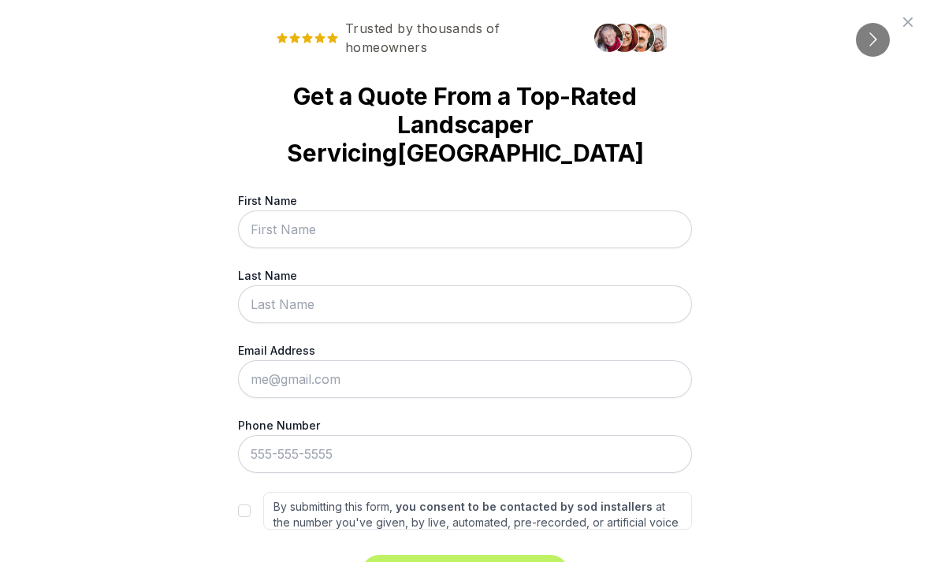
click at [907, 31] on icon at bounding box center [908, 22] width 19 height 19
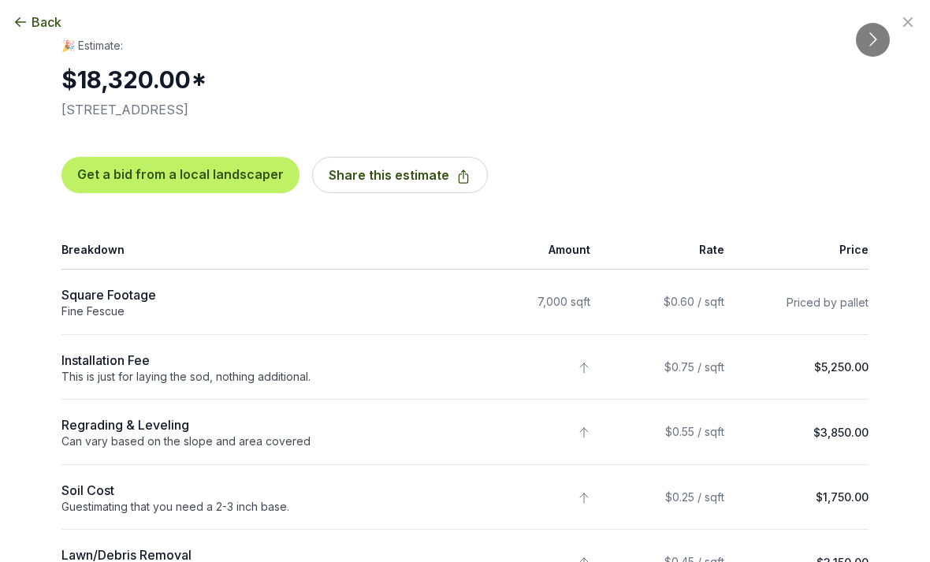
click at [910, 21] on icon "button" at bounding box center [907, 21] width 9 height 9
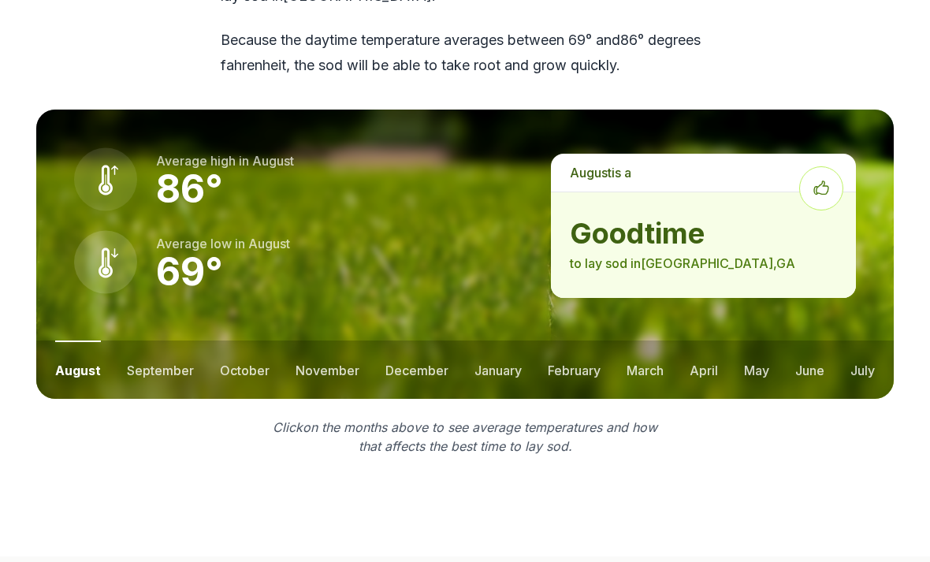
scroll to position [2121, 0]
